Goal: Information Seeking & Learning: Learn about a topic

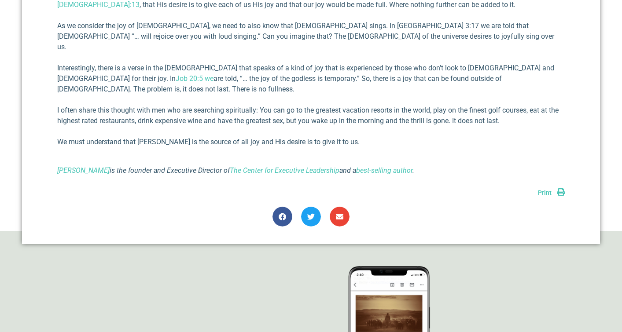
scroll to position [310, 0]
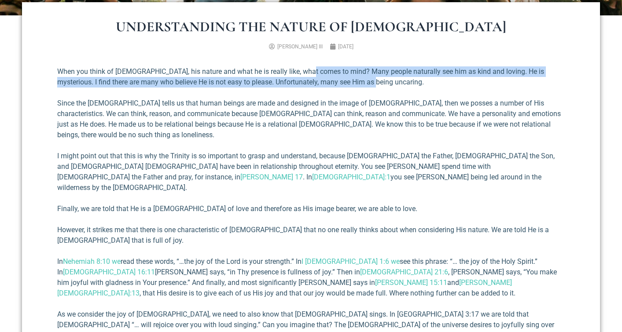
drag, startPoint x: 308, startPoint y: 71, endPoint x: 388, endPoint y: 85, distance: 81.7
click at [388, 85] on p "When you think of [DEMOGRAPHIC_DATA], his nature and what he is really like, wh…" at bounding box center [310, 76] width 507 height 21
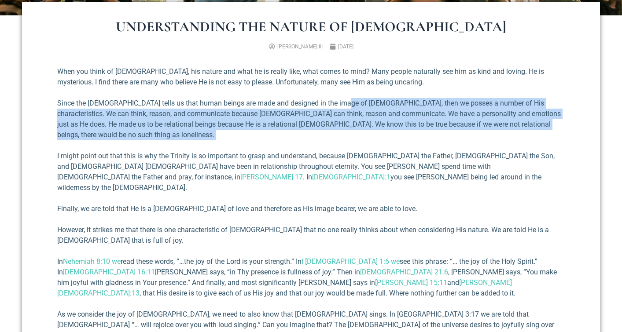
drag, startPoint x: 335, startPoint y: 101, endPoint x: 359, endPoint y: 146, distance: 51.2
click at [361, 145] on div "When you think of [DEMOGRAPHIC_DATA], his nature and what he is really like, wh…" at bounding box center [310, 265] width 507 height 398
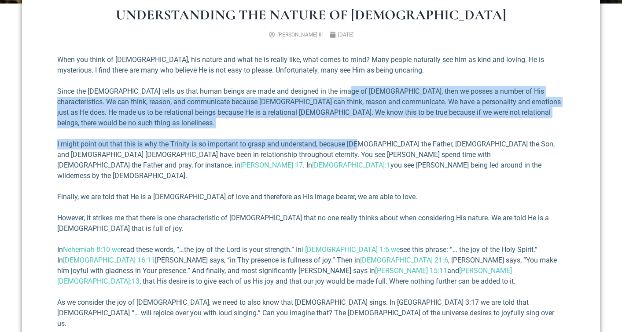
scroll to position [355, 0]
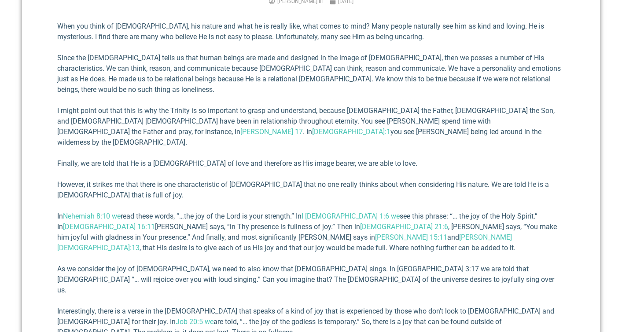
click at [218, 114] on p "I might point out that this is why the Trinity is so important to grasp and und…" at bounding box center [310, 127] width 507 height 42
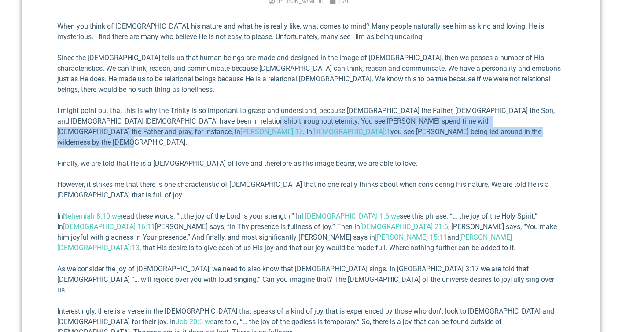
drag, startPoint x: 229, startPoint y: 106, endPoint x: 242, endPoint y: 132, distance: 29.5
click at [243, 129] on div "When you think of [DEMOGRAPHIC_DATA], his nature and what he is really like, wh…" at bounding box center [310, 220] width 507 height 398
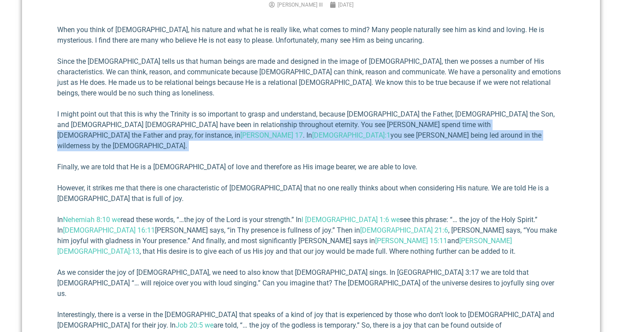
scroll to position [292, 0]
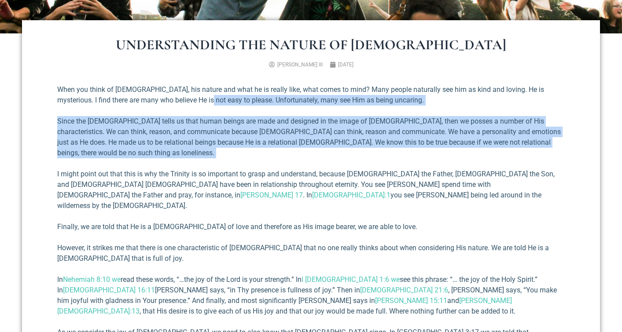
drag, startPoint x: 187, startPoint y: 103, endPoint x: 215, endPoint y: 155, distance: 59.7
click at [207, 149] on div "When you think of [DEMOGRAPHIC_DATA], his nature and what he is really like, wh…" at bounding box center [310, 283] width 507 height 398
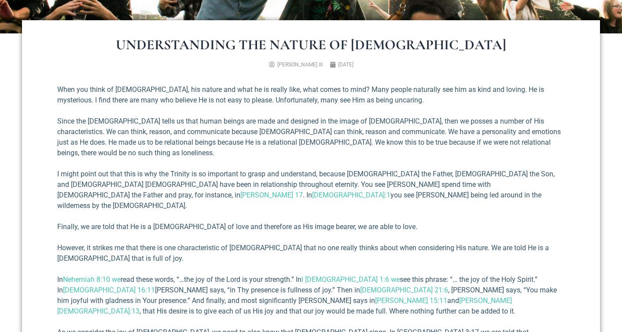
click at [227, 169] on p "I might point out that this is why the Trinity is so important to grasp and und…" at bounding box center [310, 190] width 507 height 42
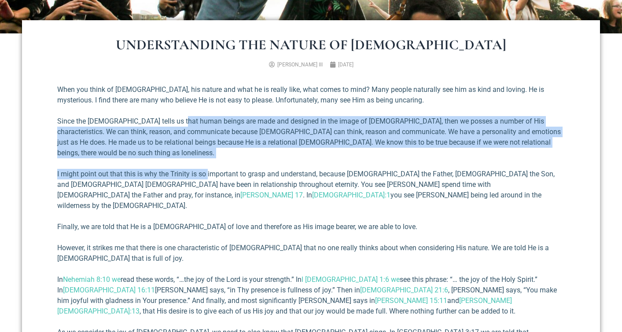
drag, startPoint x: 190, startPoint y: 138, endPoint x: 209, endPoint y: 167, distance: 34.2
click at [209, 167] on div "When you think of [DEMOGRAPHIC_DATA], his nature and what he is really like, wh…" at bounding box center [310, 283] width 507 height 398
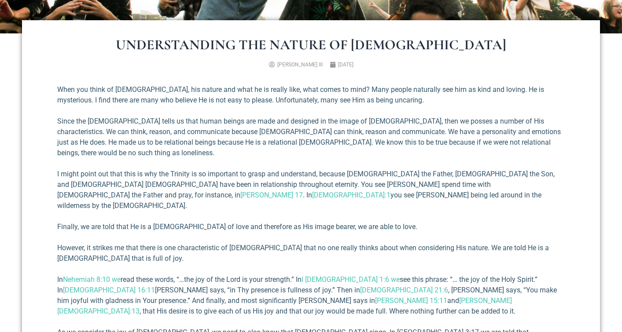
click at [219, 169] on p "I might point out that this is why the Trinity is so important to grasp and und…" at bounding box center [310, 190] width 507 height 42
